Goal: Task Accomplishment & Management: Manage account settings

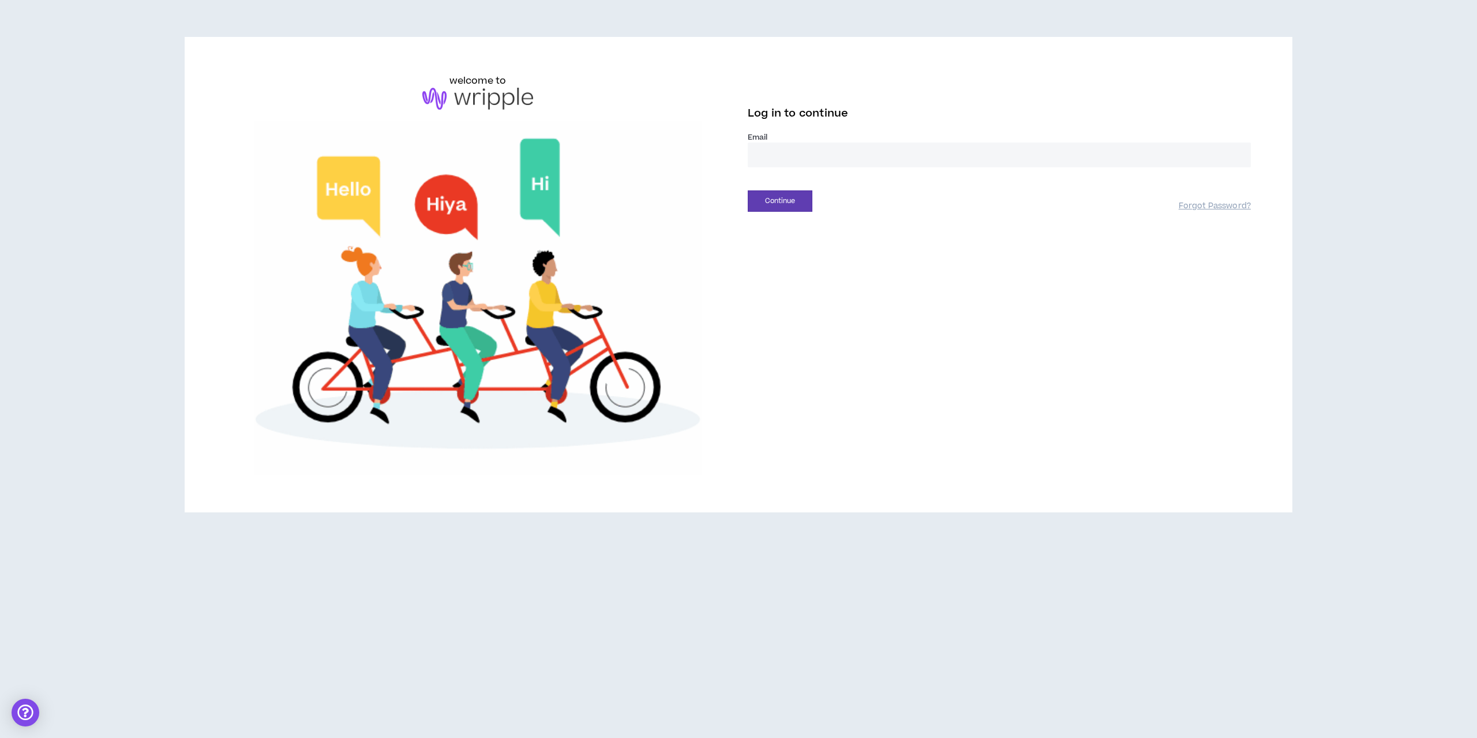
click at [834, 156] on input "email" at bounding box center [999, 155] width 503 height 25
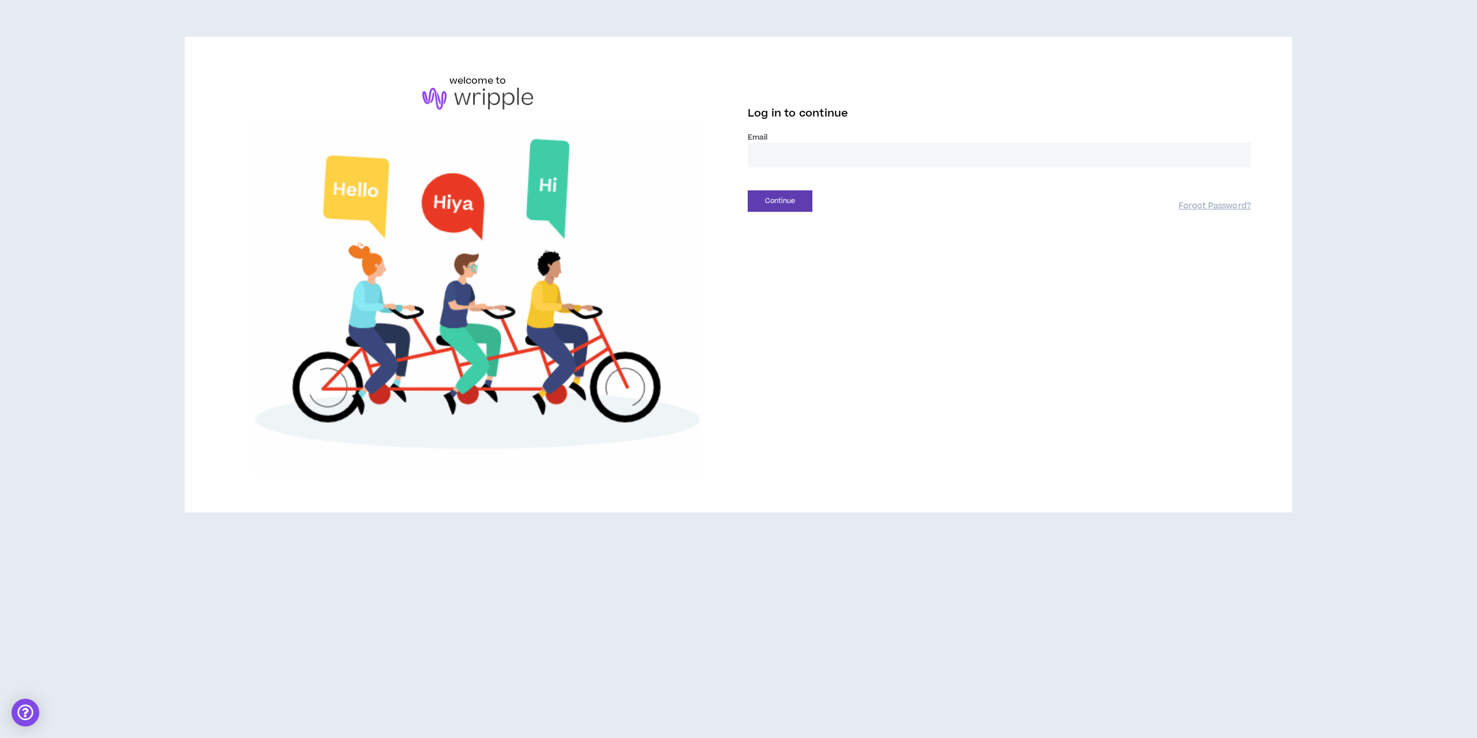
type input "**********"
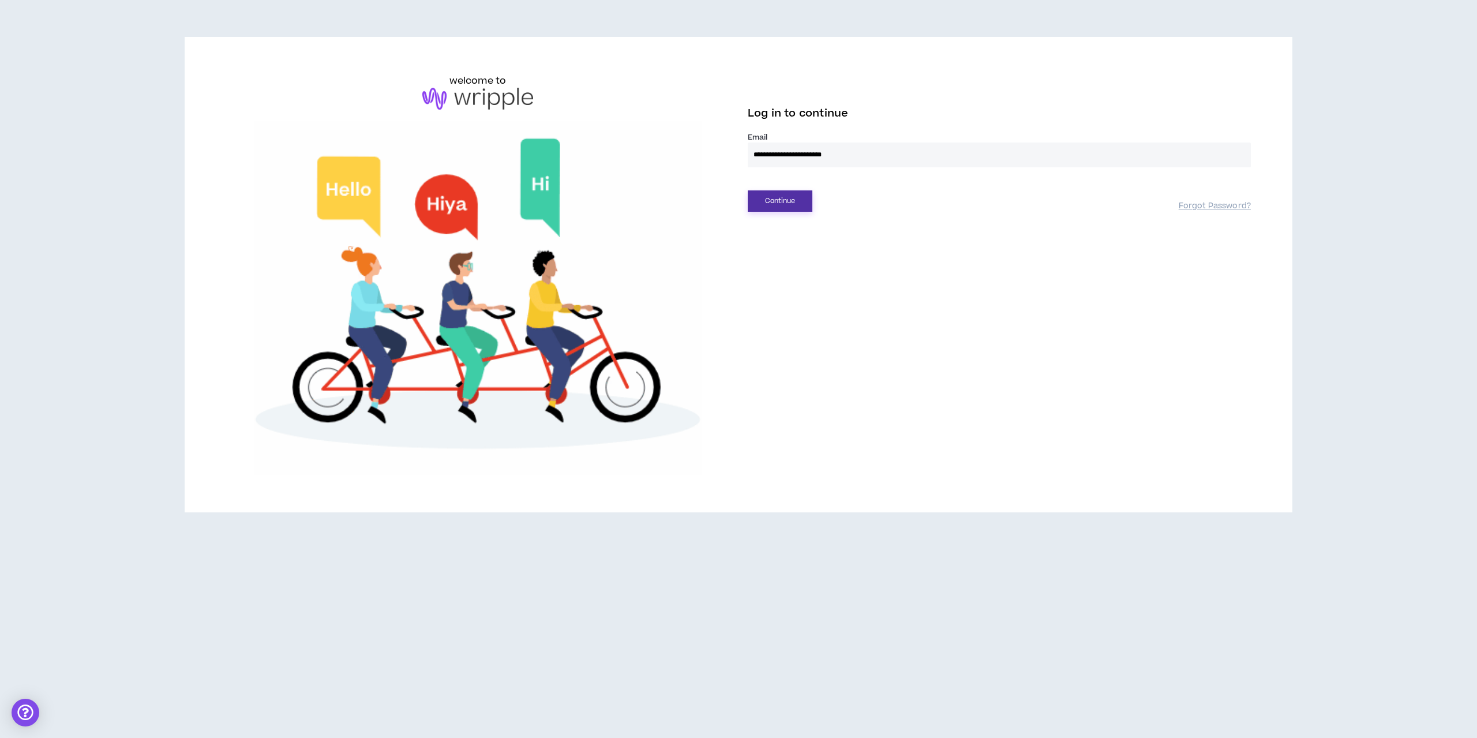
click at [809, 197] on button "Continue" at bounding box center [780, 200] width 65 height 21
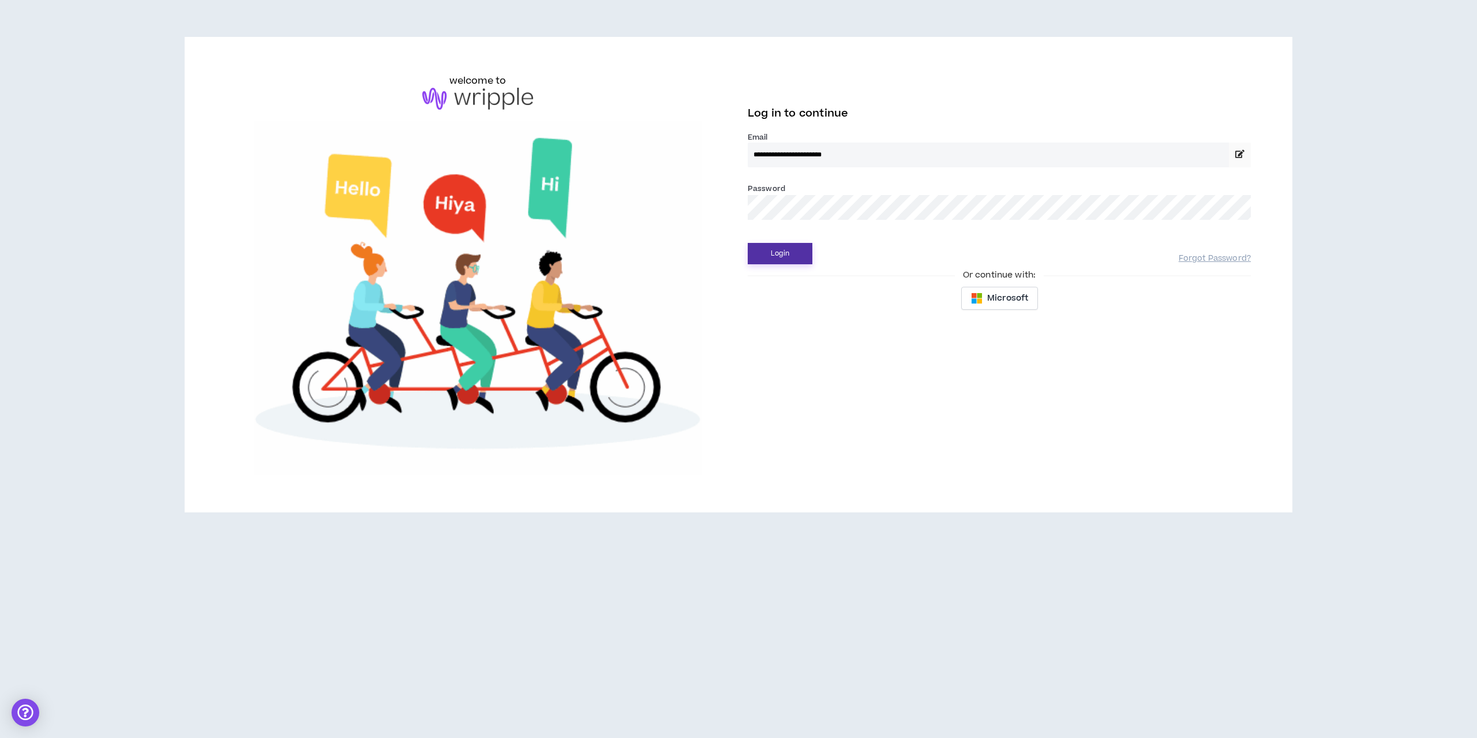
click at [748, 243] on button "Login" at bounding box center [780, 253] width 65 height 21
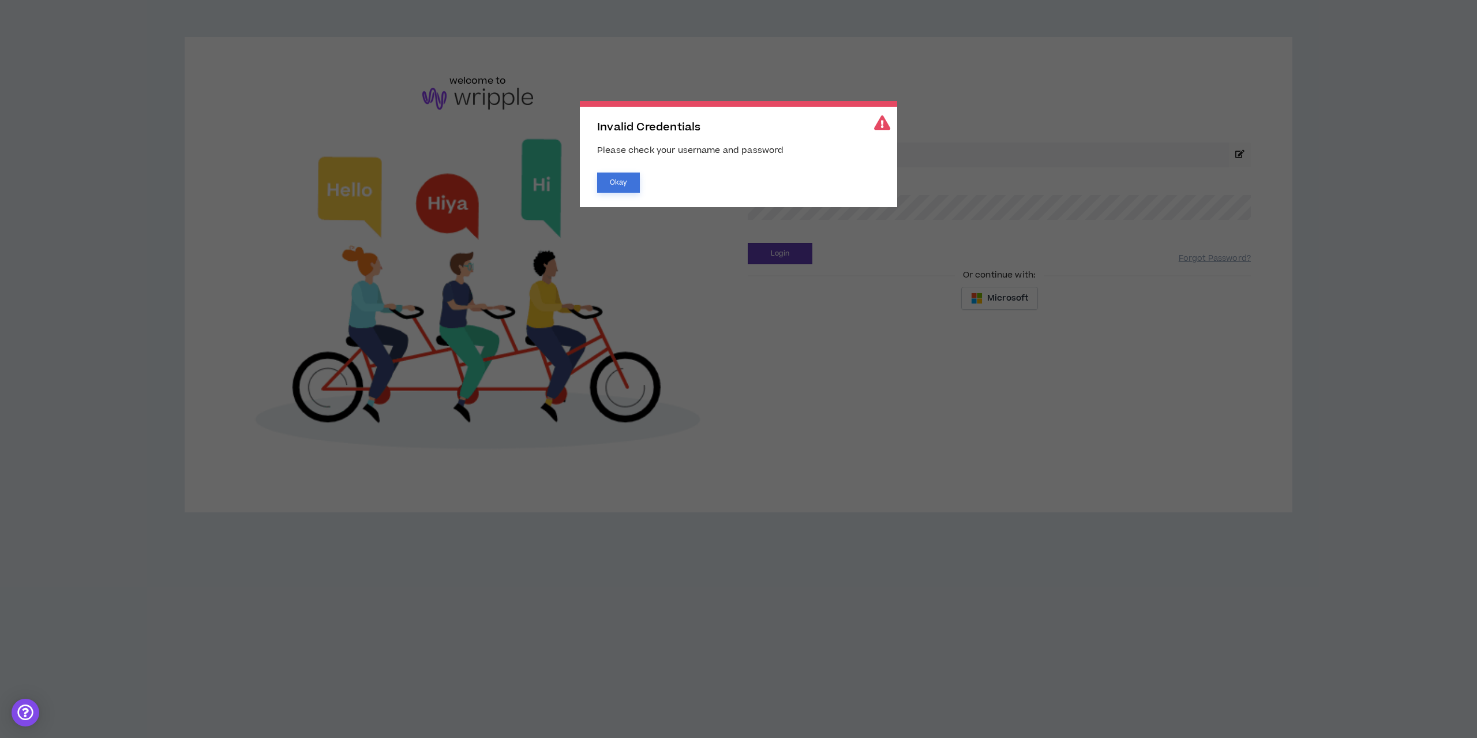
click at [614, 176] on button "Okay" at bounding box center [618, 183] width 43 height 20
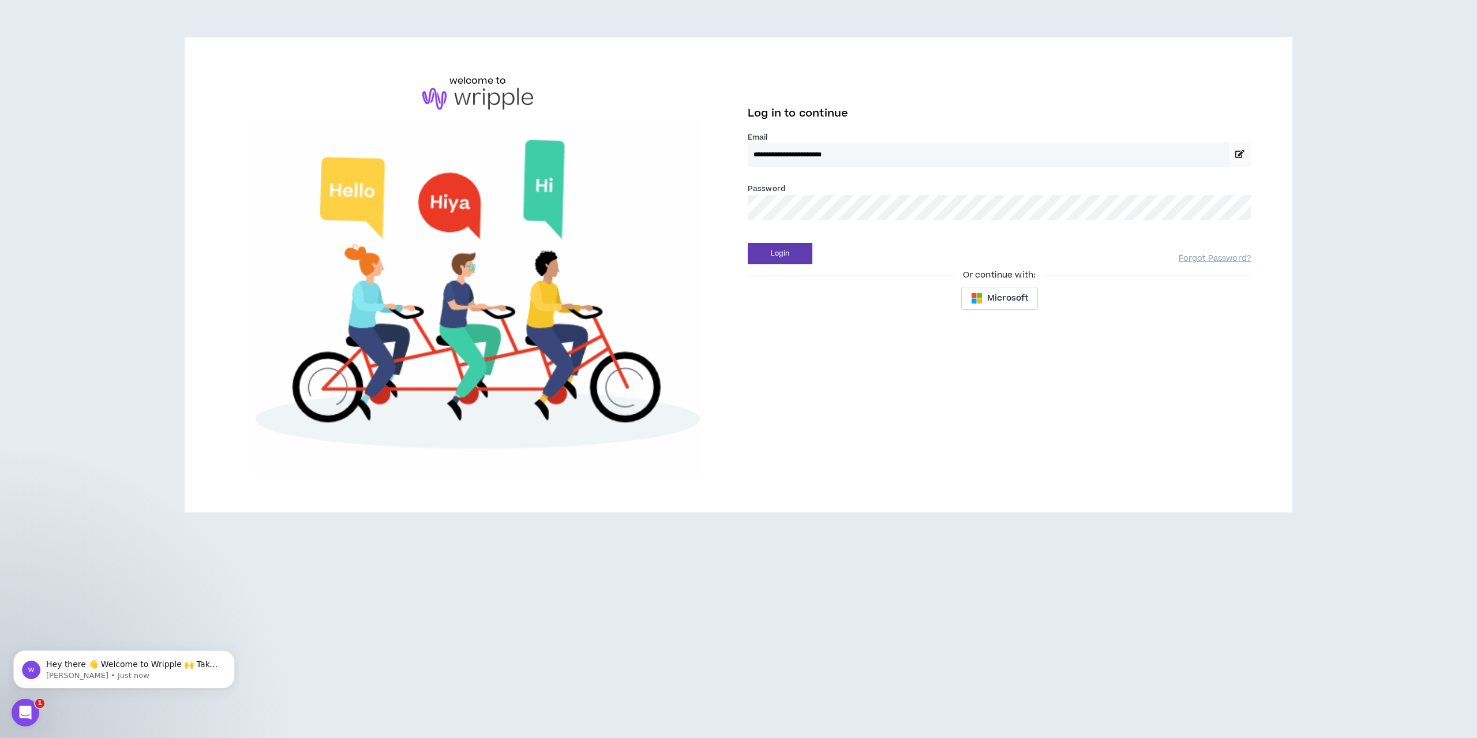
click at [591, 194] on div "**********" at bounding box center [738, 275] width 1043 height 402
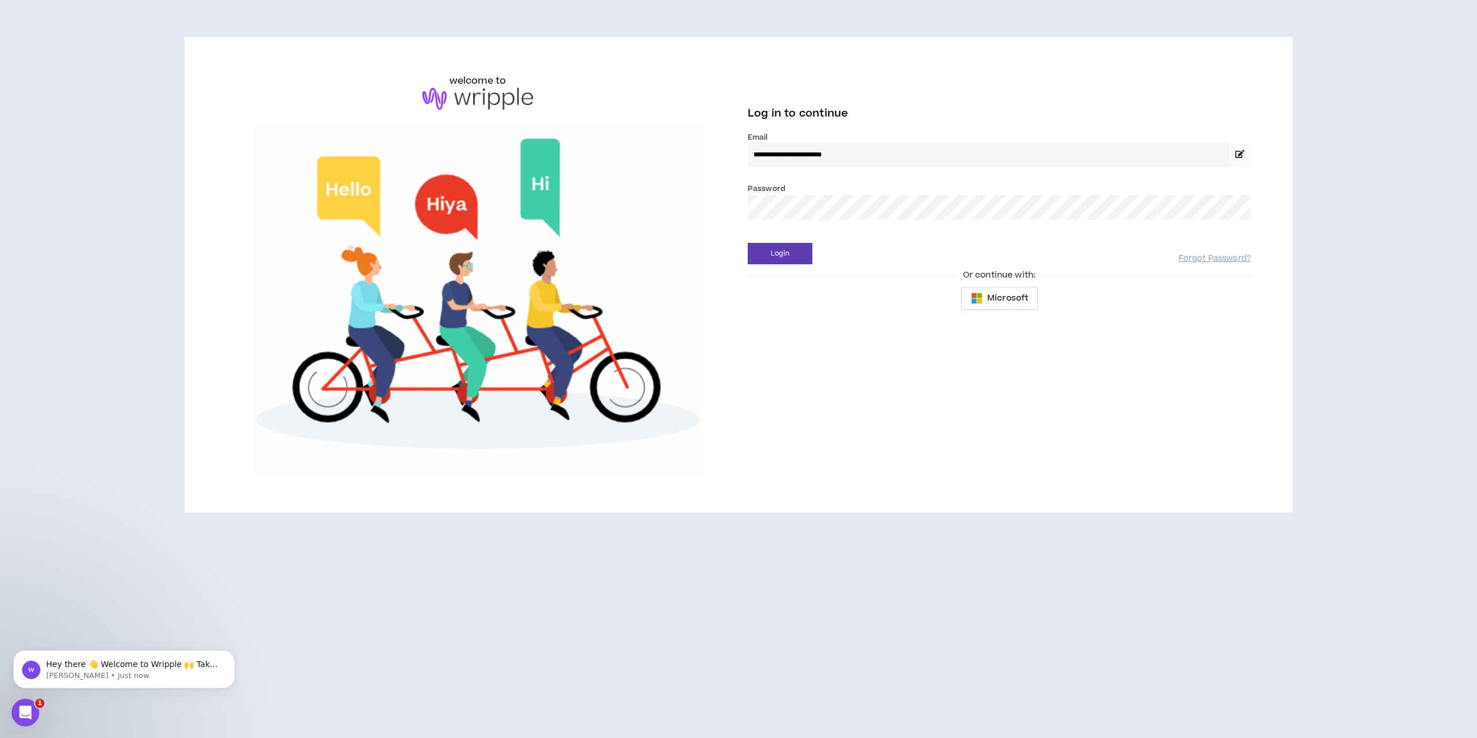
click at [748, 243] on button "Login" at bounding box center [780, 253] width 65 height 21
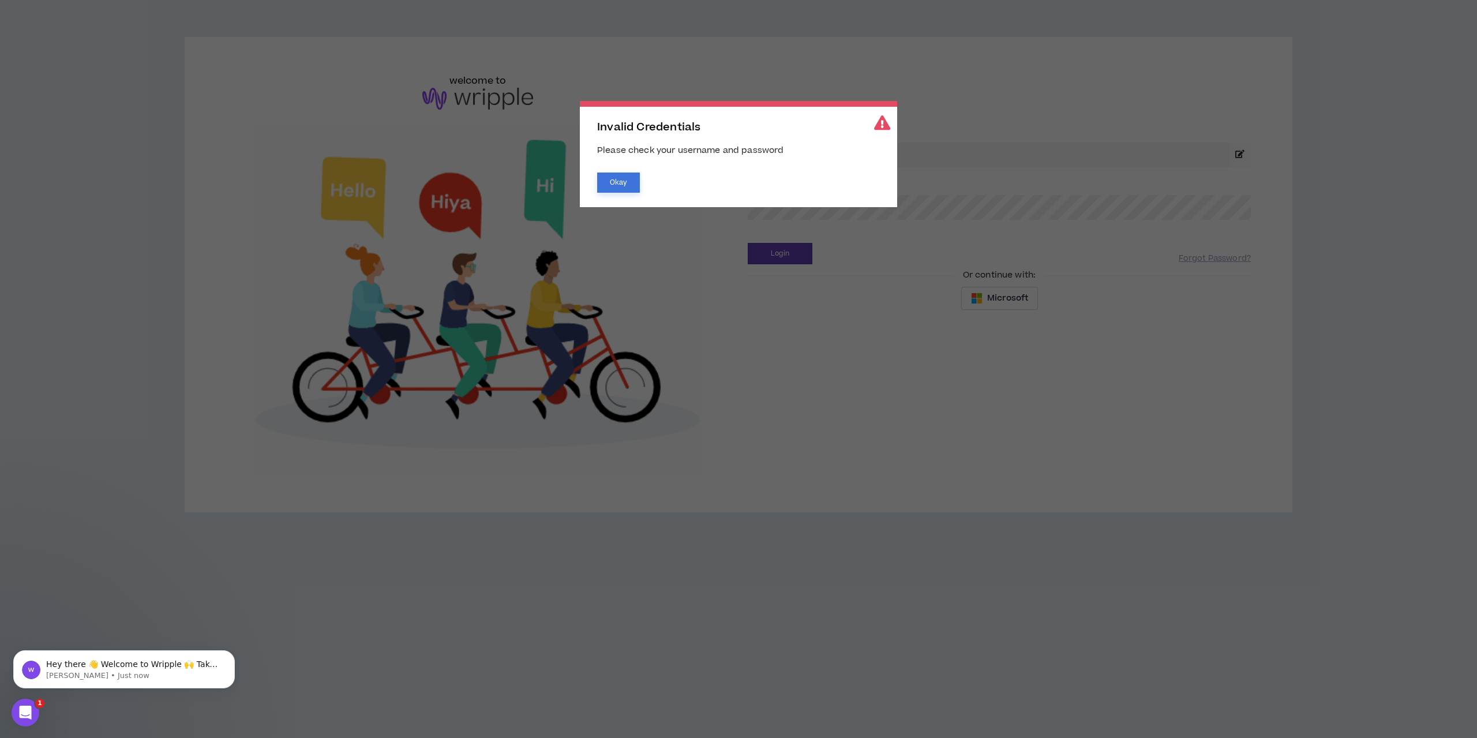
click at [607, 191] on button "Okay" at bounding box center [618, 183] width 43 height 20
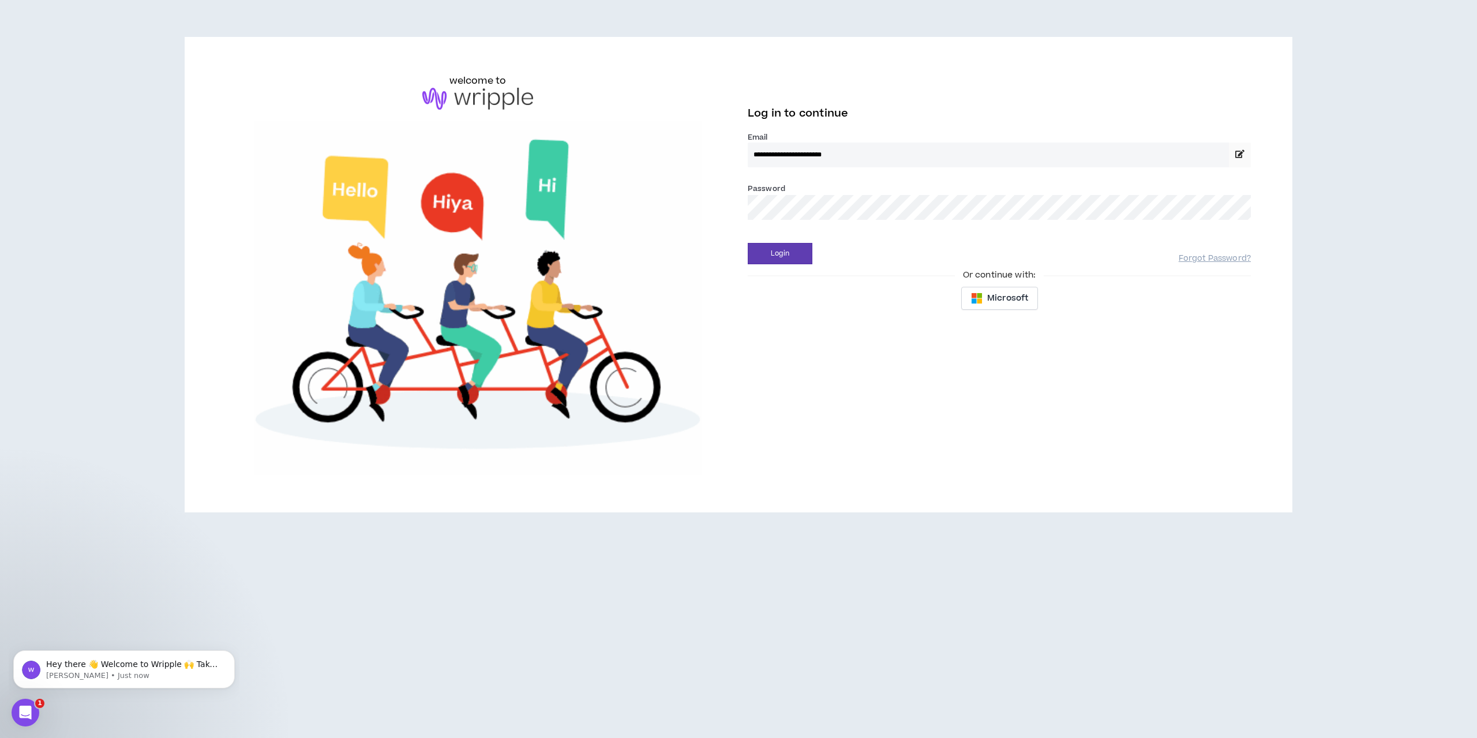
drag, startPoint x: 1197, startPoint y: 257, endPoint x: 1169, endPoint y: 265, distance: 28.7
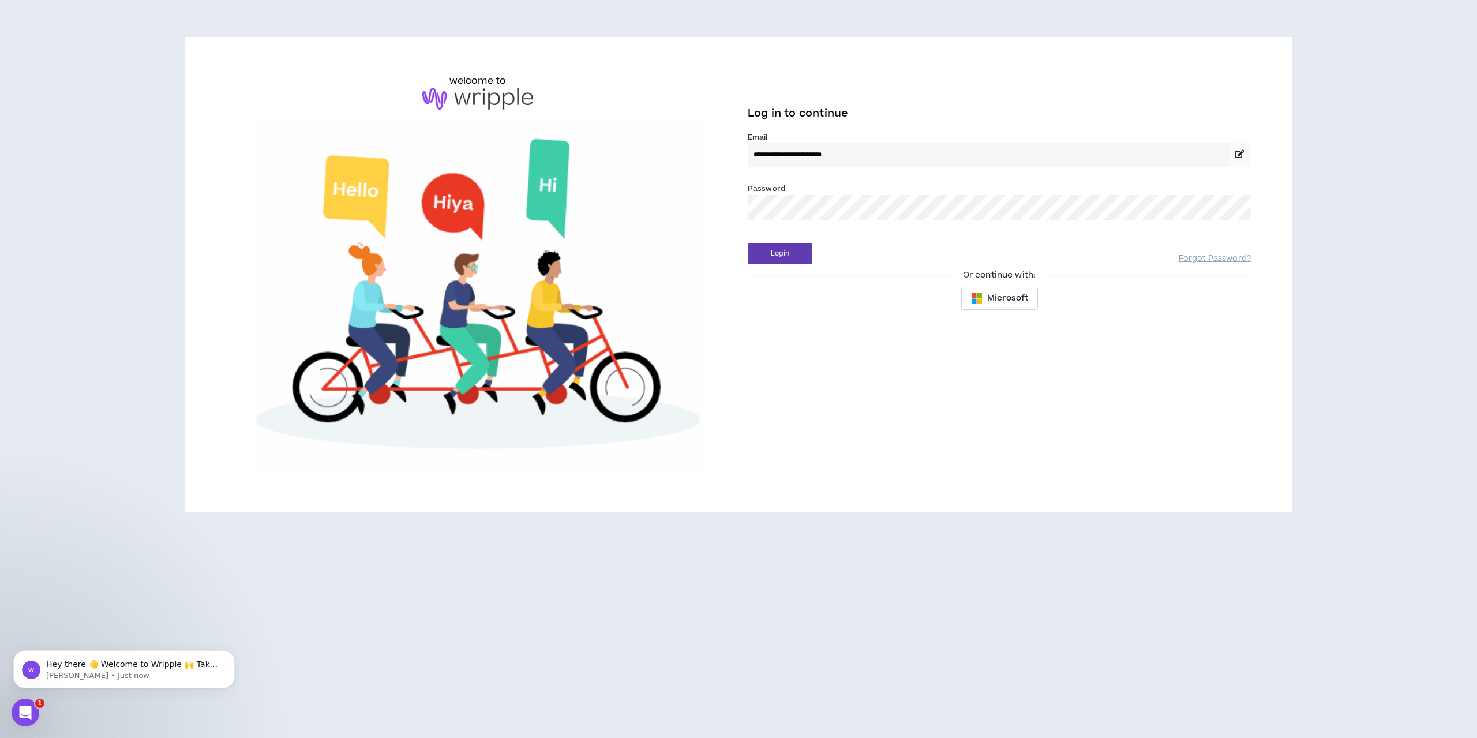
click at [1138, 253] on div "Login" at bounding box center [963, 253] width 431 height 21
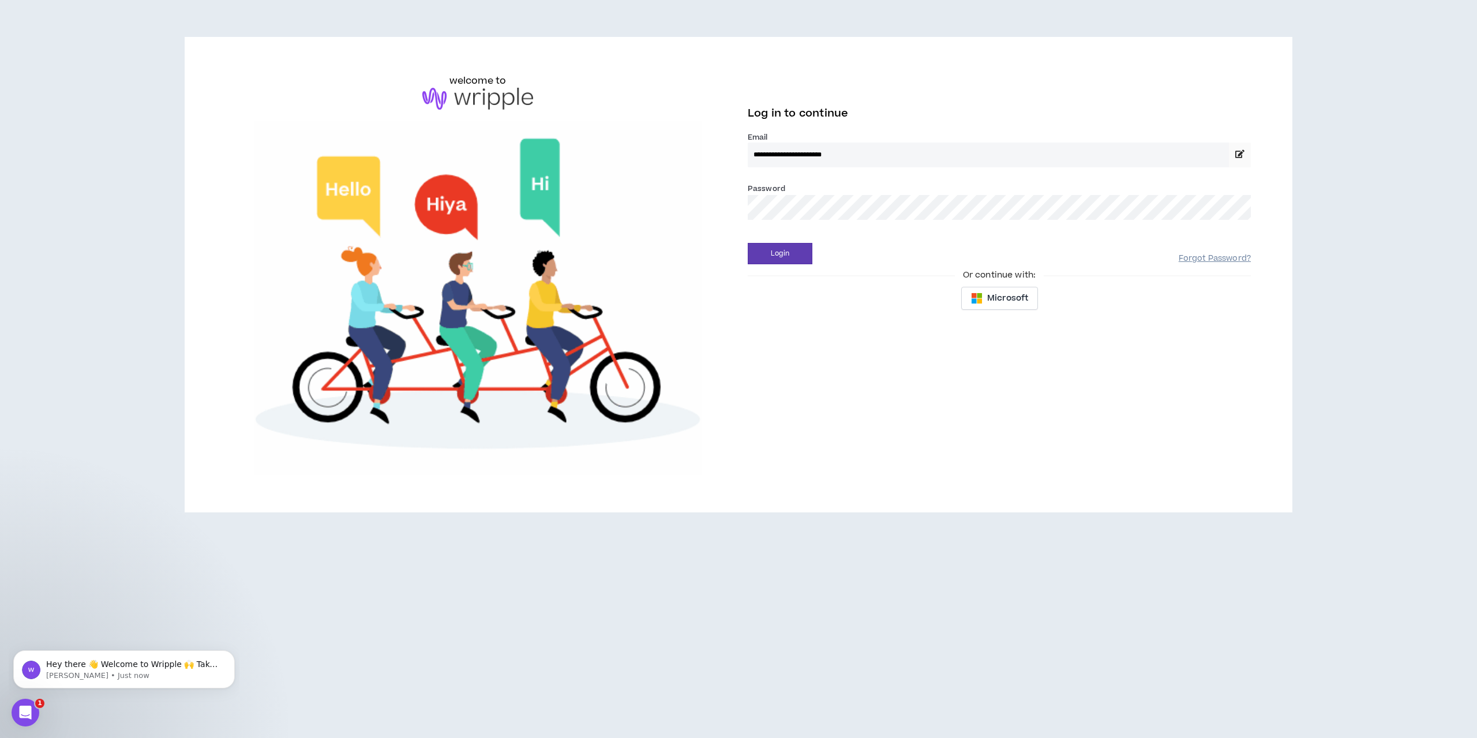
click at [1186, 263] on link "Forgot Password?" at bounding box center [1215, 258] width 72 height 11
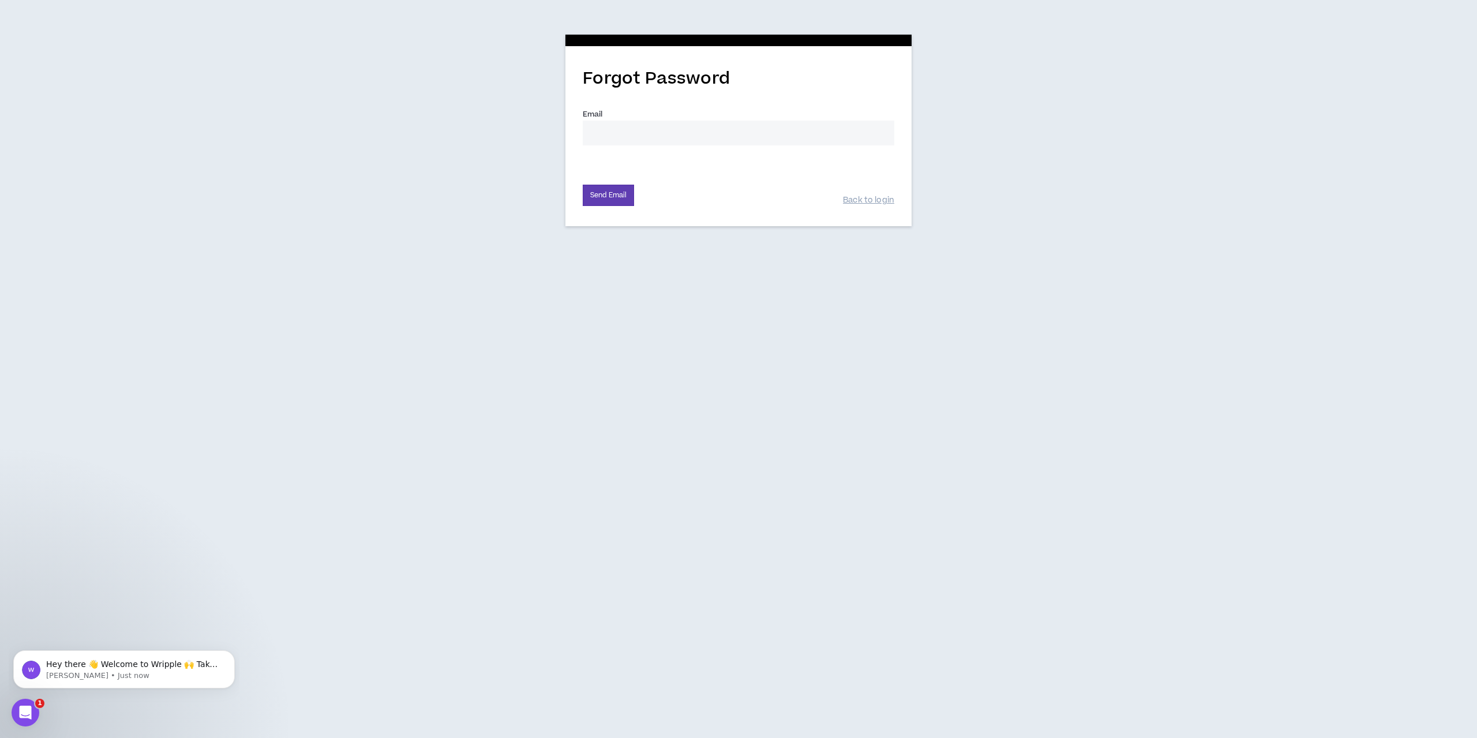
click at [642, 133] on input "Email *" at bounding box center [739, 133] width 312 height 25
type input "[PERSON_NAME][DOMAIN_NAME][EMAIL_ADDRESS][PERSON_NAME][DOMAIN_NAME]"
click at [603, 192] on button "Send Email" at bounding box center [608, 195] width 51 height 21
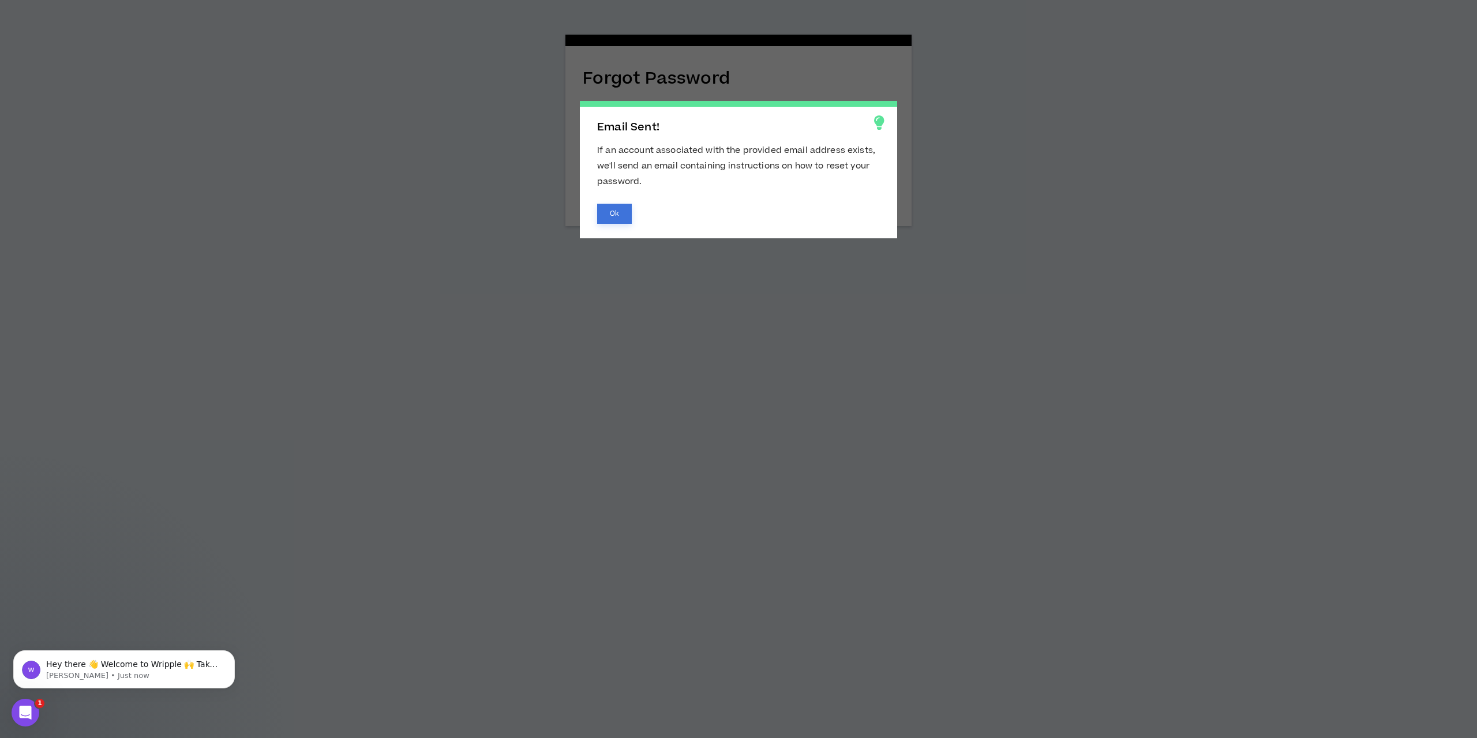
click at [616, 218] on button "Ok" at bounding box center [614, 214] width 35 height 20
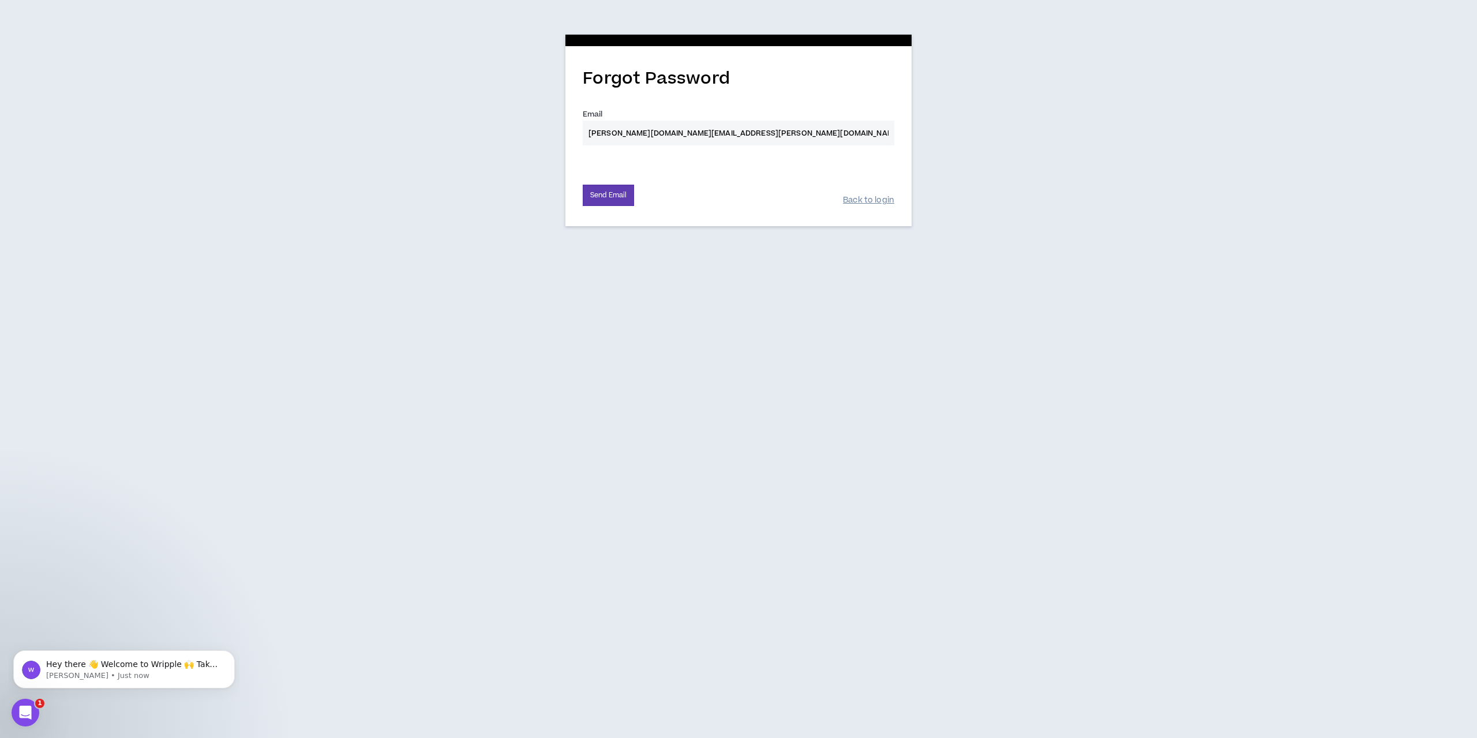
click at [873, 203] on link "Back to login" at bounding box center [868, 200] width 51 height 11
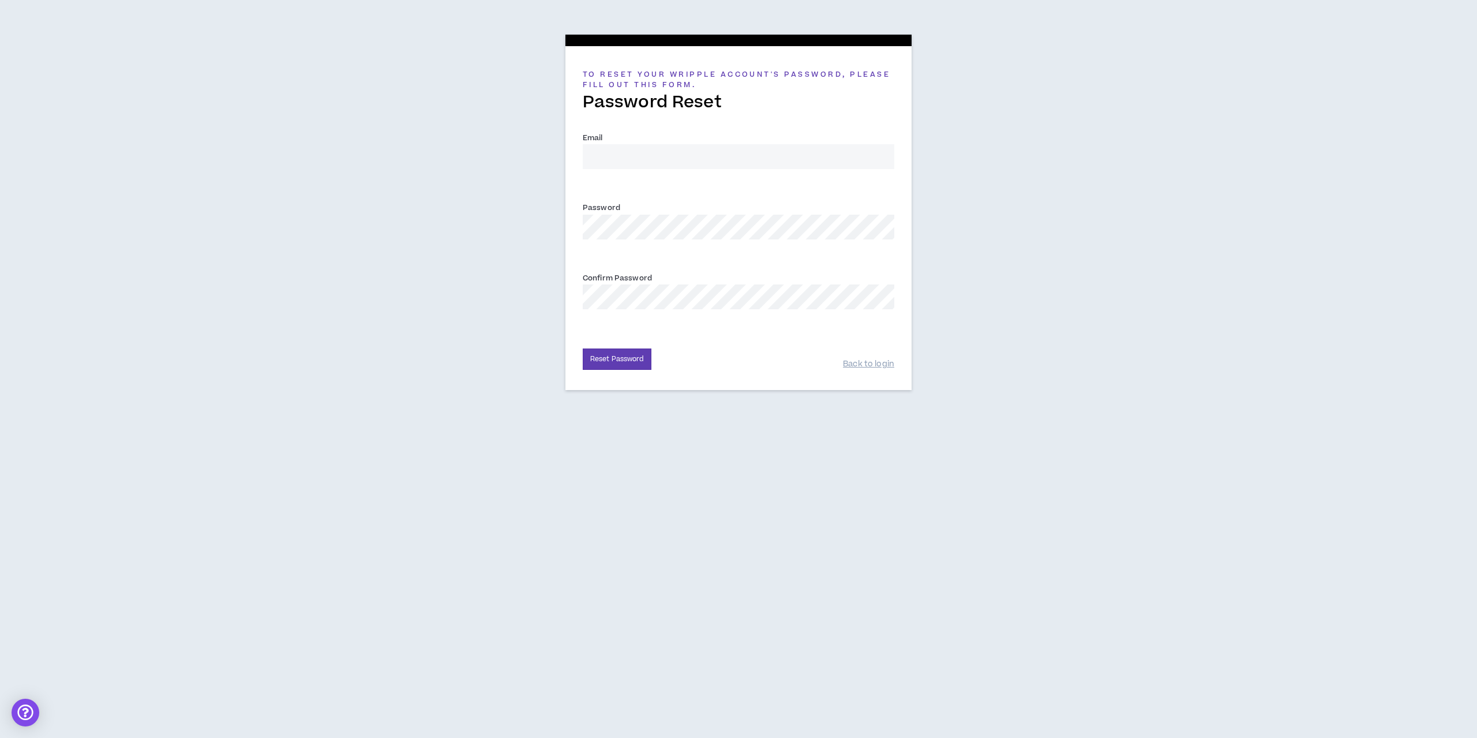
click at [658, 147] on input "Email *" at bounding box center [739, 156] width 312 height 25
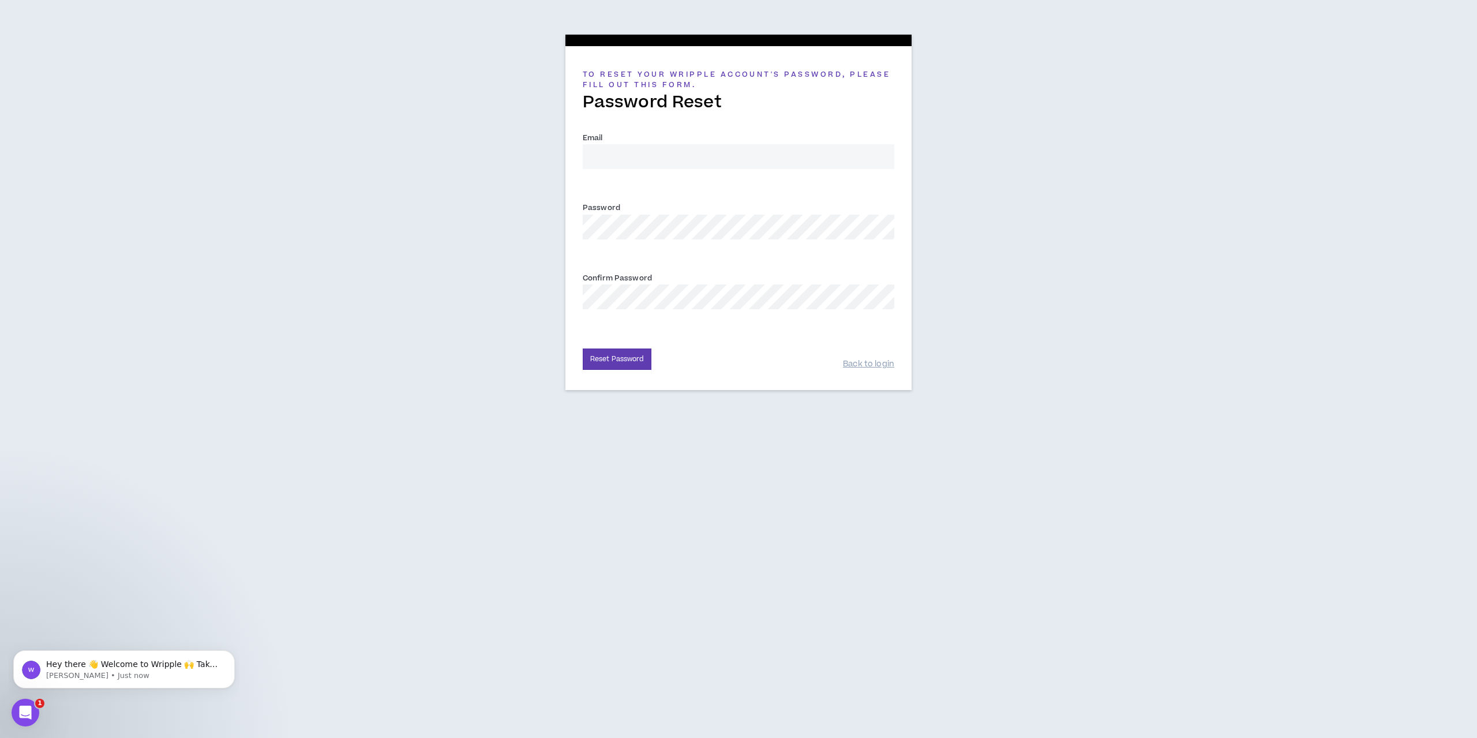
type input "[PERSON_NAME][DOMAIN_NAME][EMAIL_ADDRESS][PERSON_NAME][DOMAIN_NAME]"
click at [623, 361] on button "Reset Password" at bounding box center [617, 359] width 69 height 21
click at [538, 222] on div "To reset your Wripple Account's password, please fill out this form. Password R…" at bounding box center [738, 209] width 1477 height 419
click at [858, 357] on div "Back to login" at bounding box center [868, 358] width 51 height 23
click at [857, 362] on link "Back to login" at bounding box center [868, 364] width 51 height 11
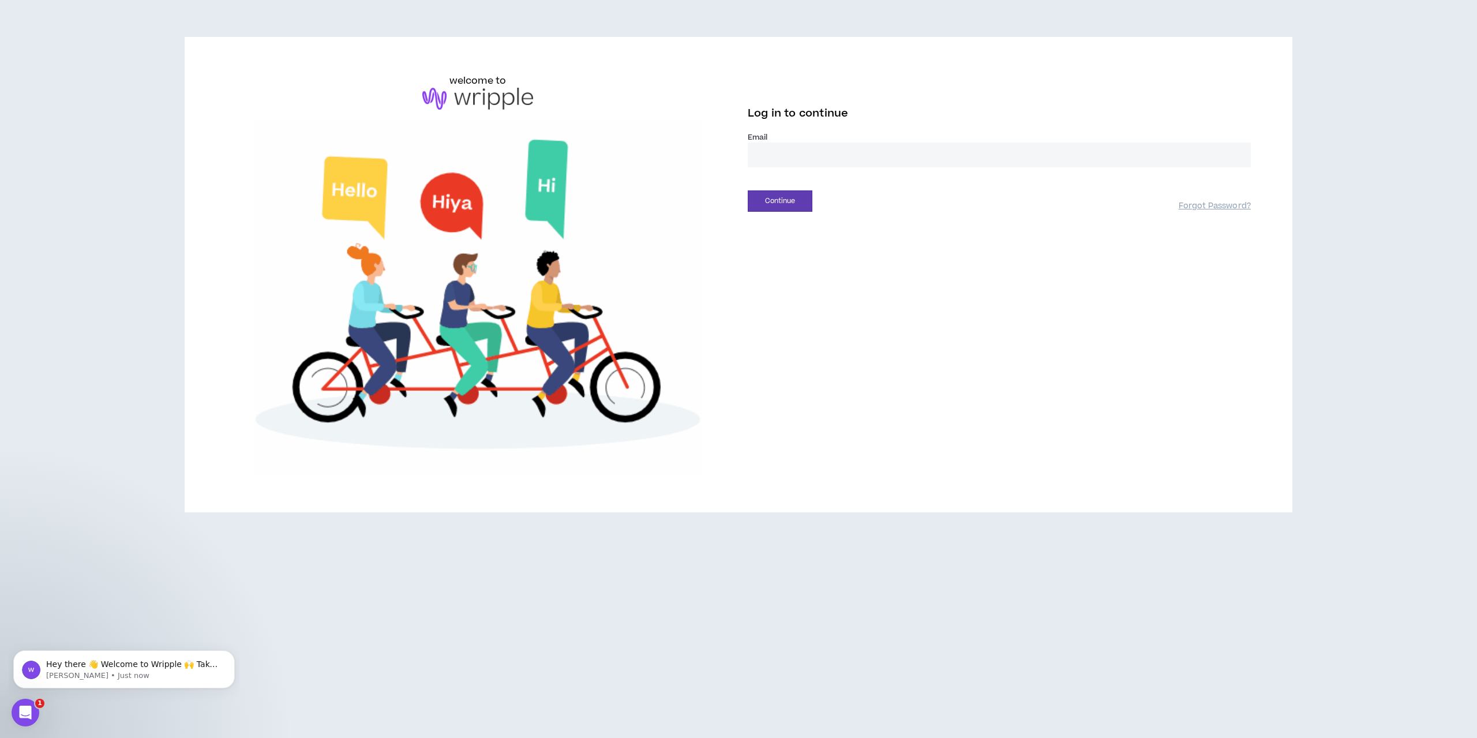
click at [793, 154] on input "email" at bounding box center [999, 155] width 503 height 25
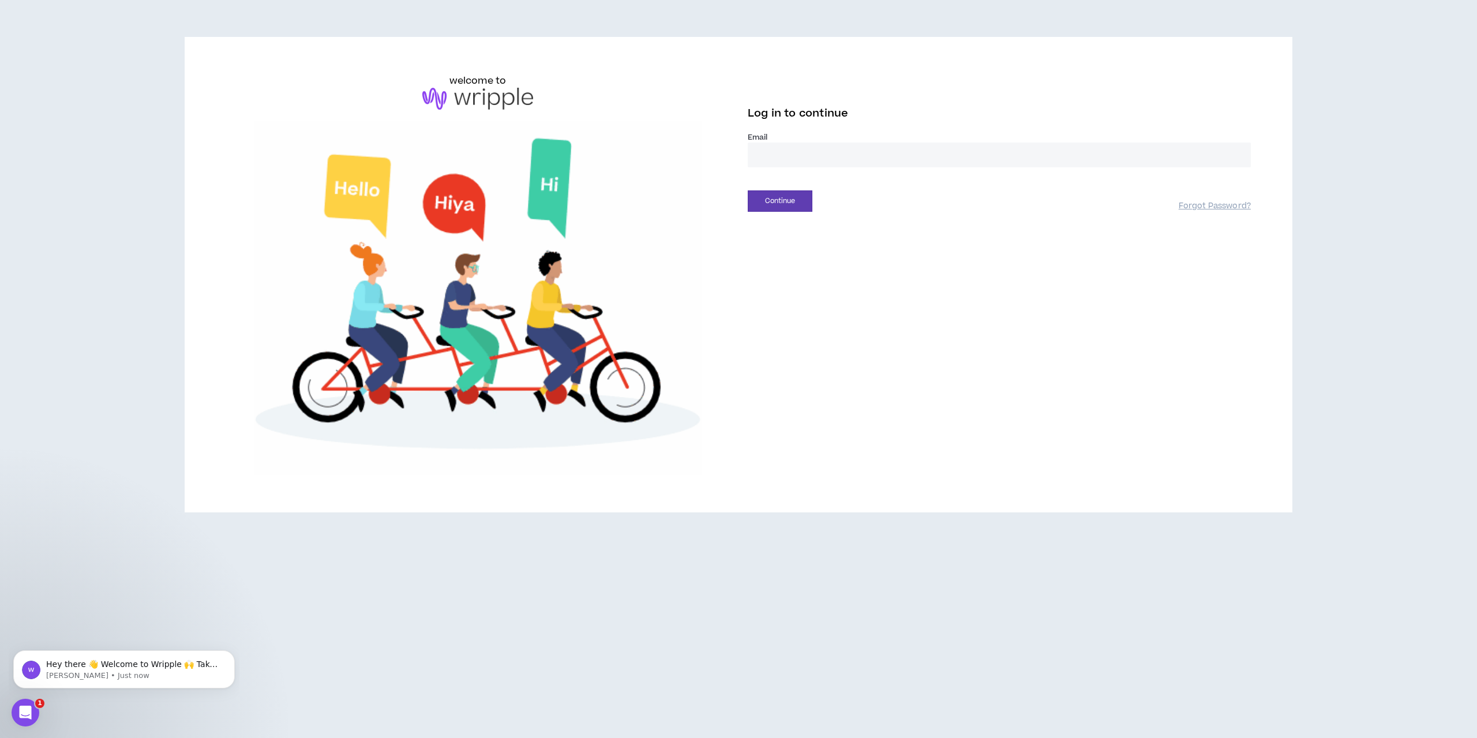
type input "**********"
click at [789, 207] on button "Continue" at bounding box center [780, 200] width 65 height 21
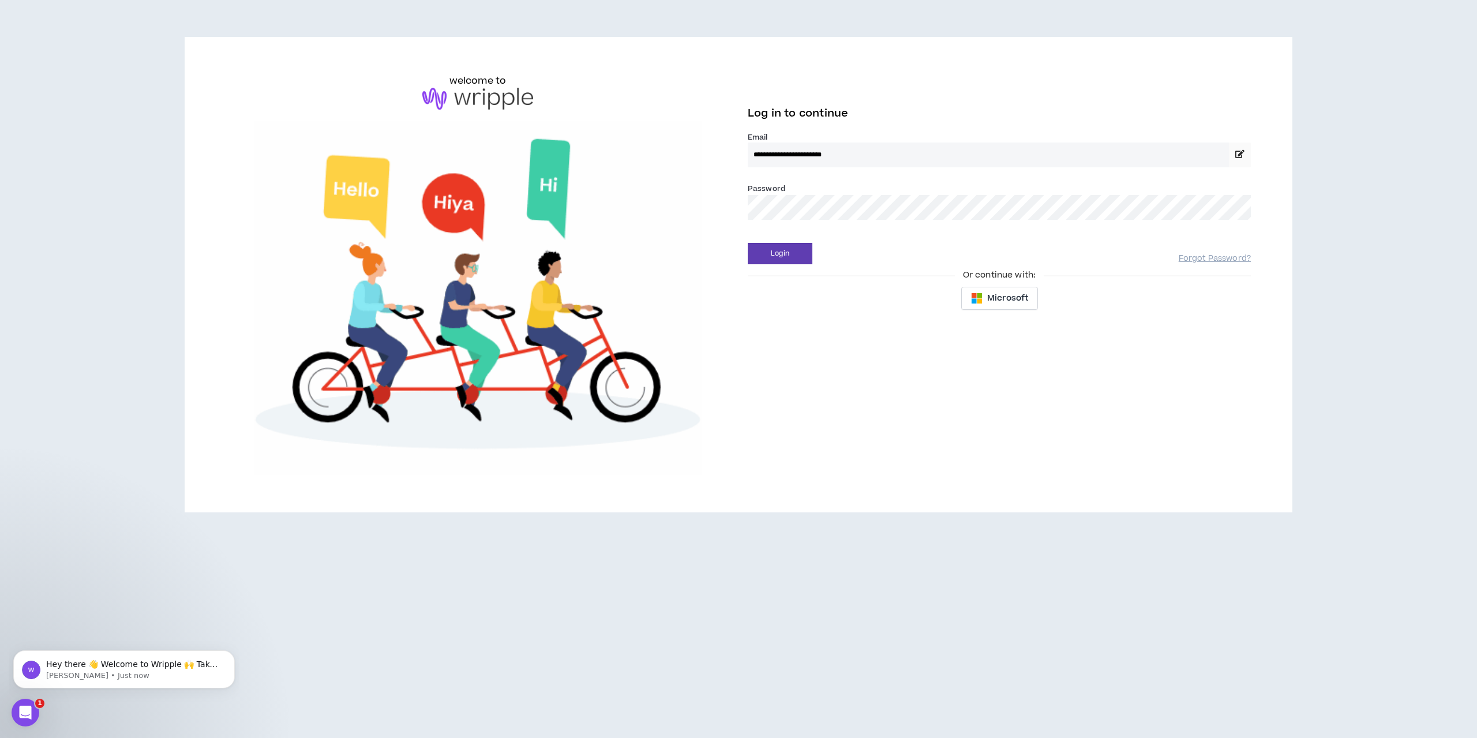
click at [748, 243] on button "Login" at bounding box center [780, 253] width 65 height 21
